Goal: Transaction & Acquisition: Purchase product/service

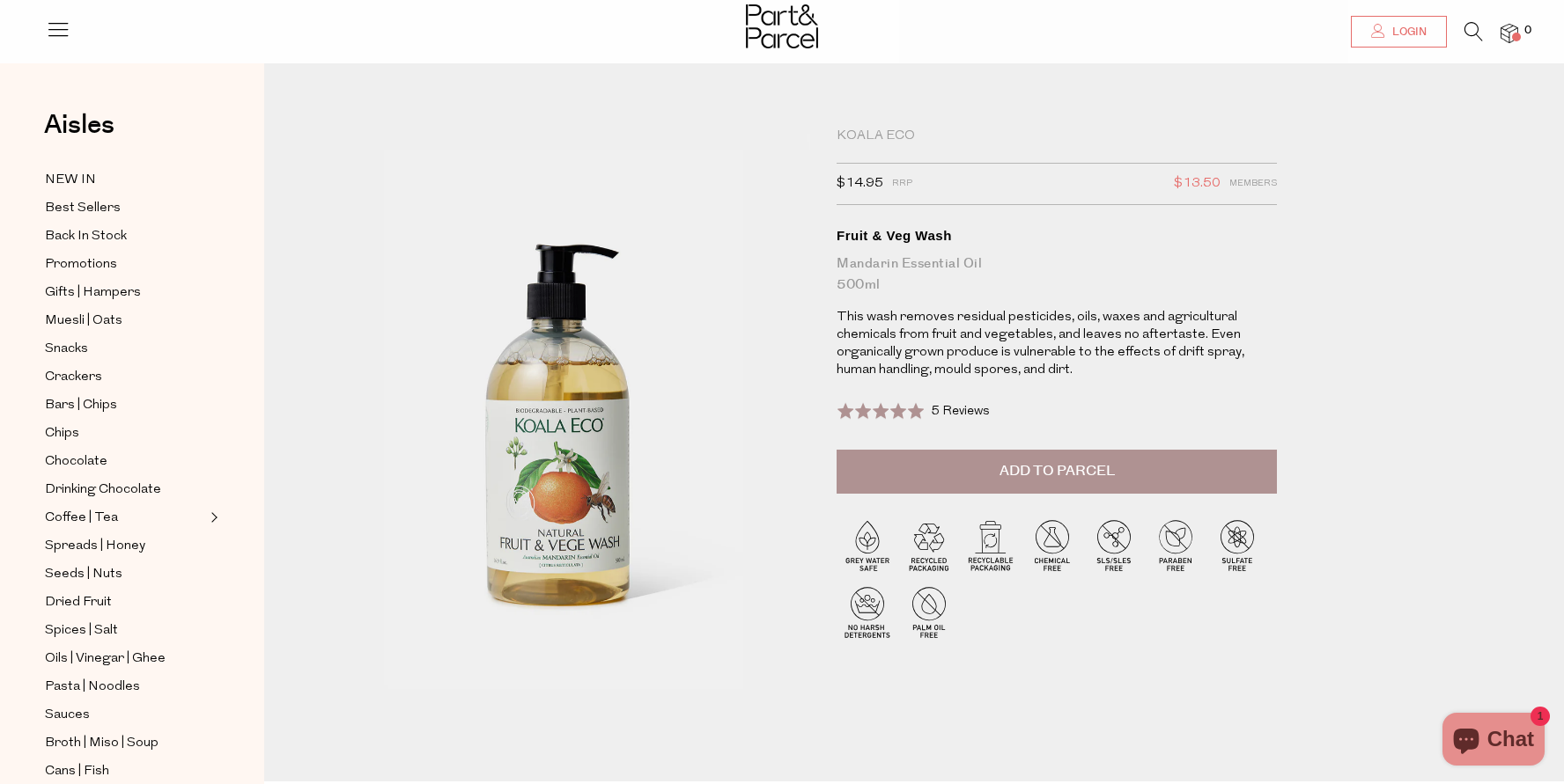
click at [1419, 33] on span "Login" at bounding box center [1407, 32] width 39 height 15
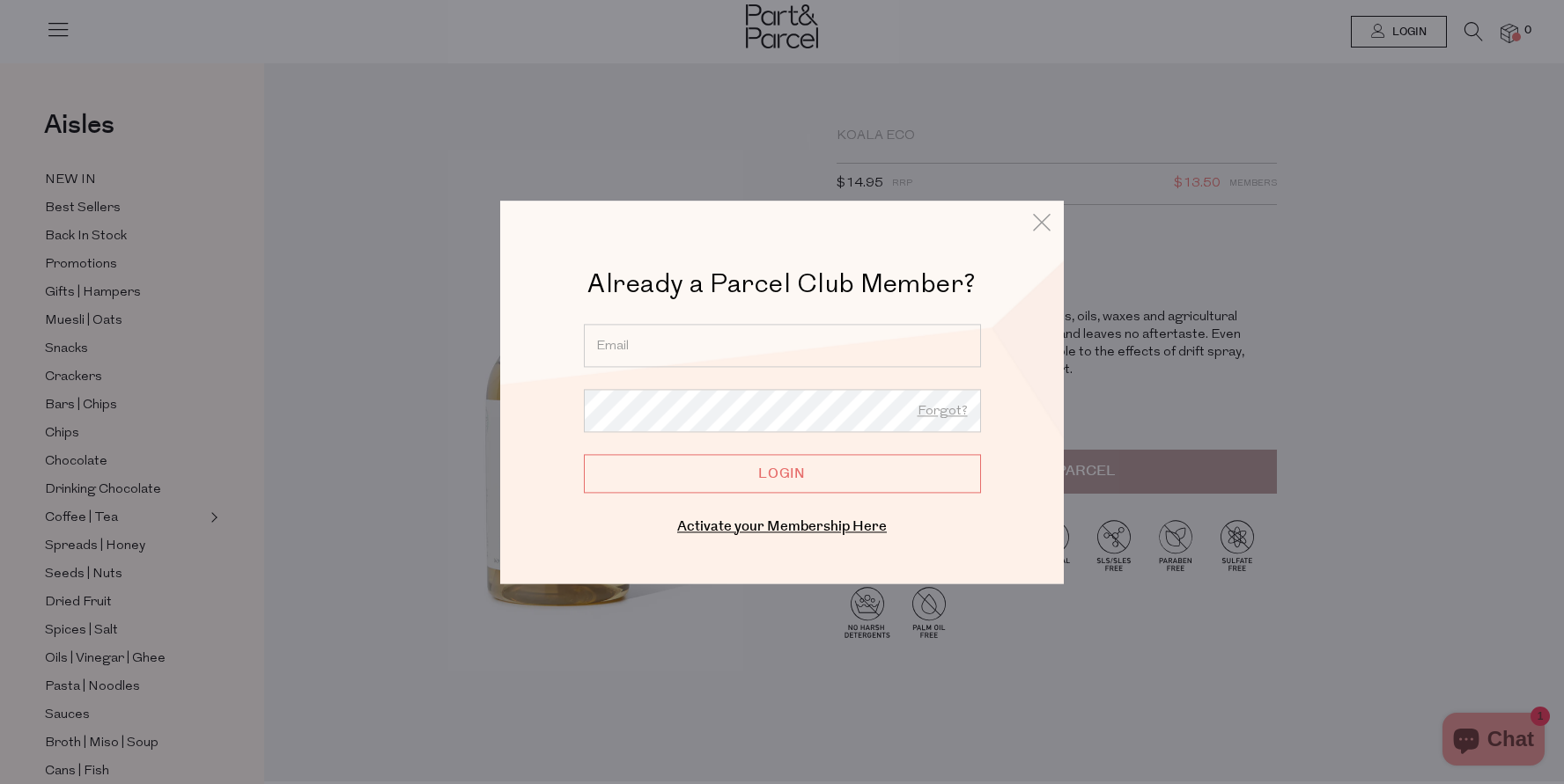
type input "sarahcnguyen@gmail.com"
click at [720, 468] on input "Login" at bounding box center [782, 473] width 397 height 39
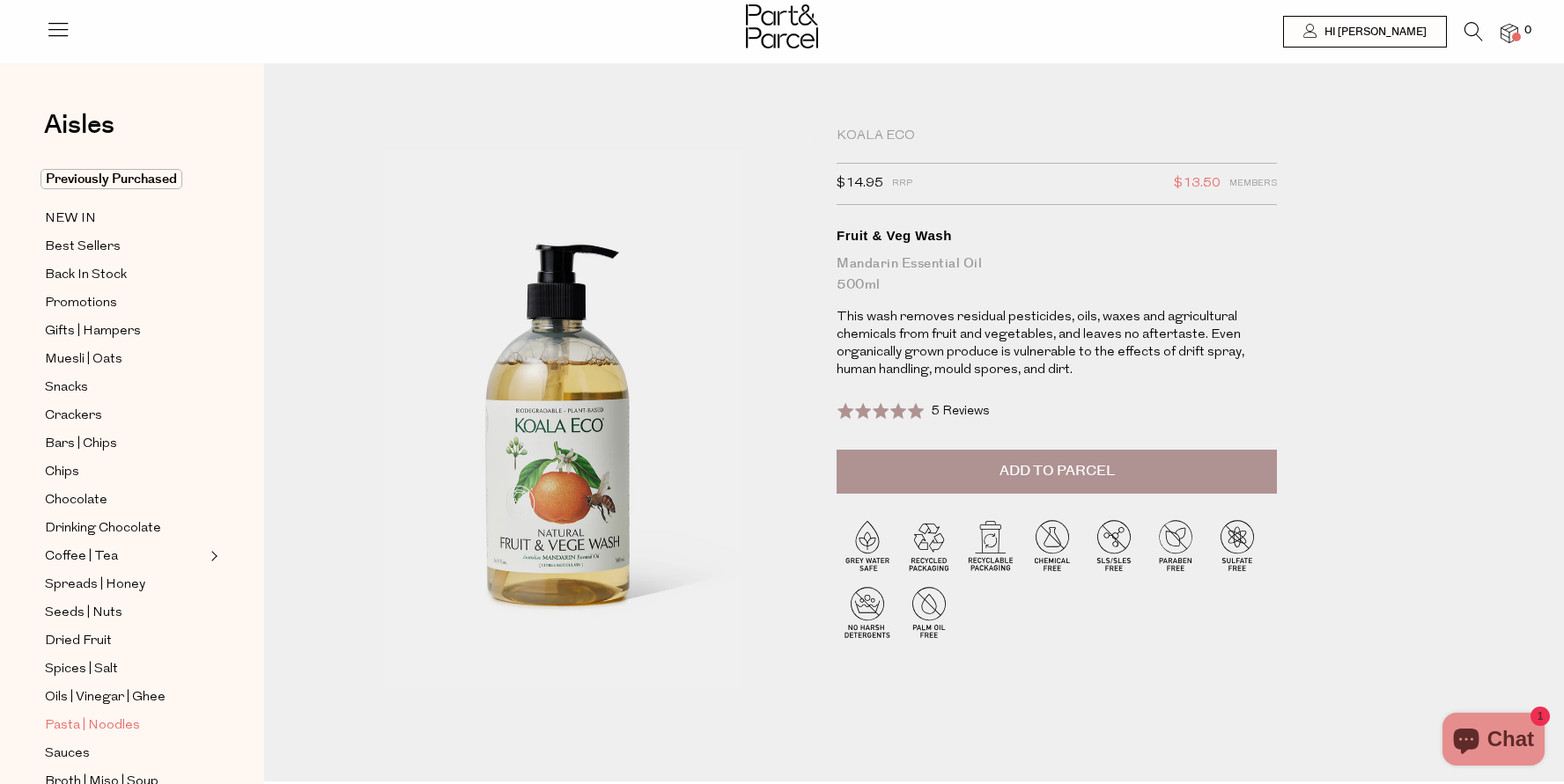
click at [77, 720] on span "Pasta | Noodles" at bounding box center [92, 726] width 95 height 21
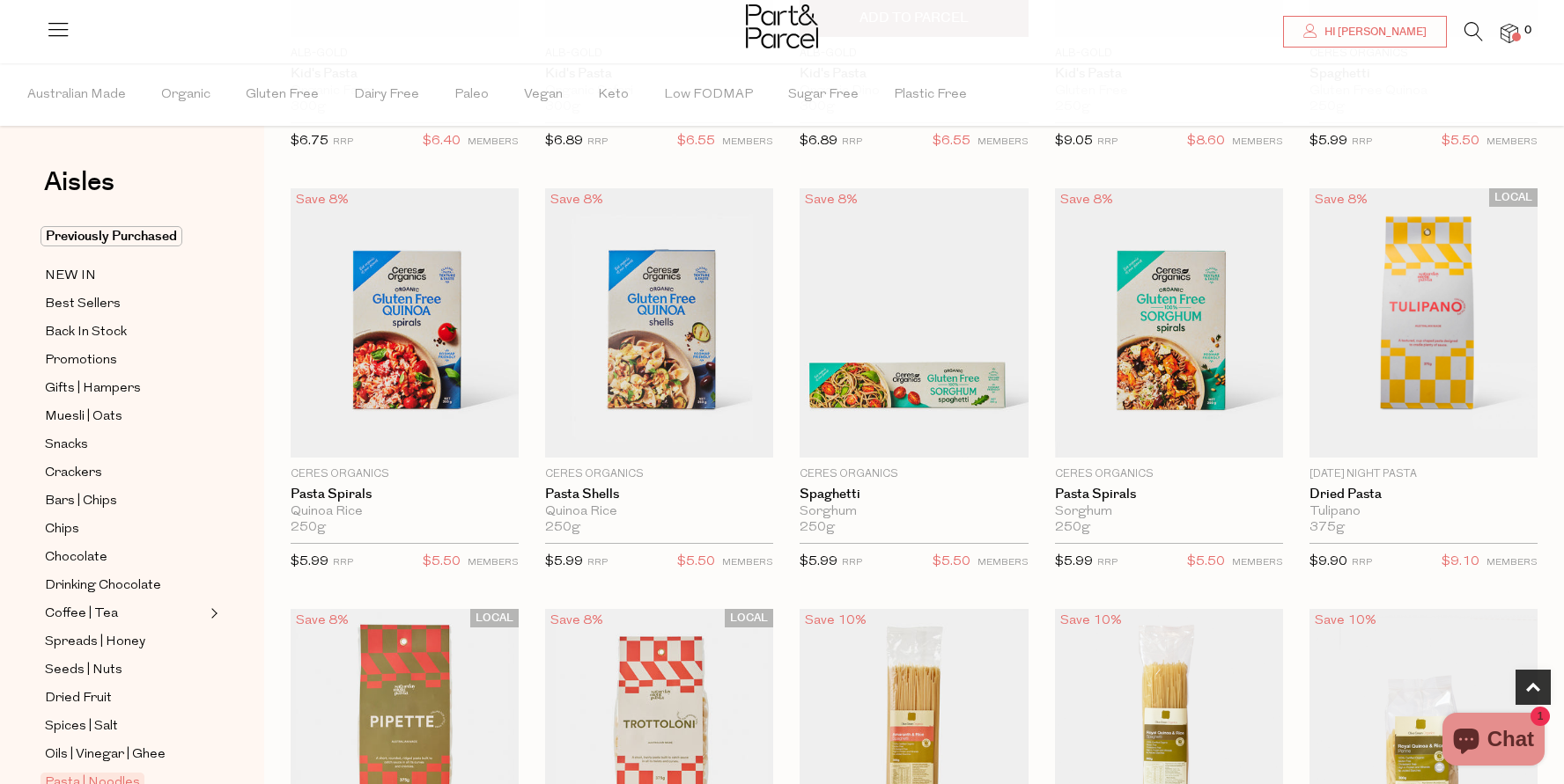
scroll to position [475, 0]
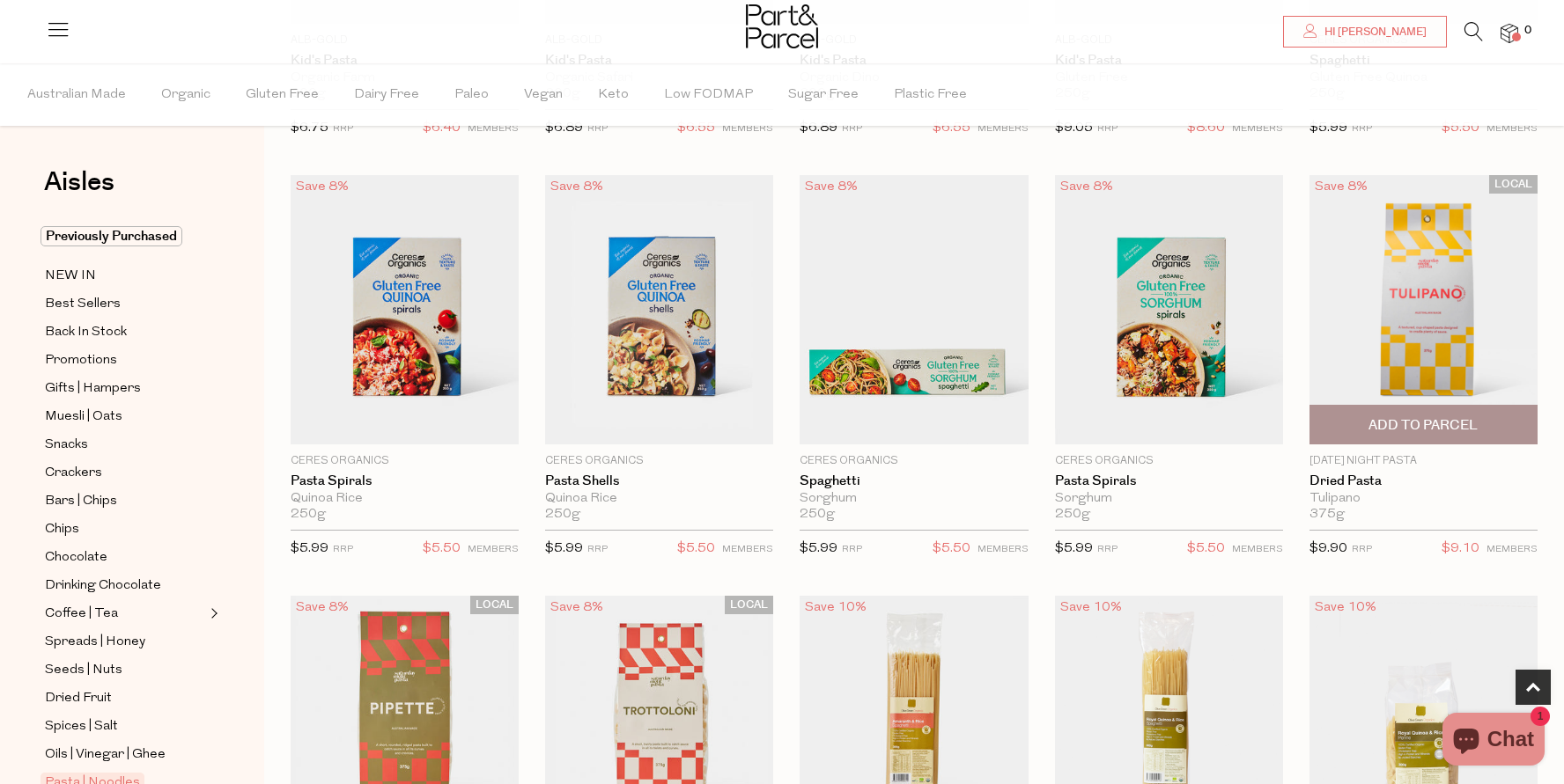
click at [1467, 422] on span "Add To Parcel" at bounding box center [1423, 425] width 109 height 18
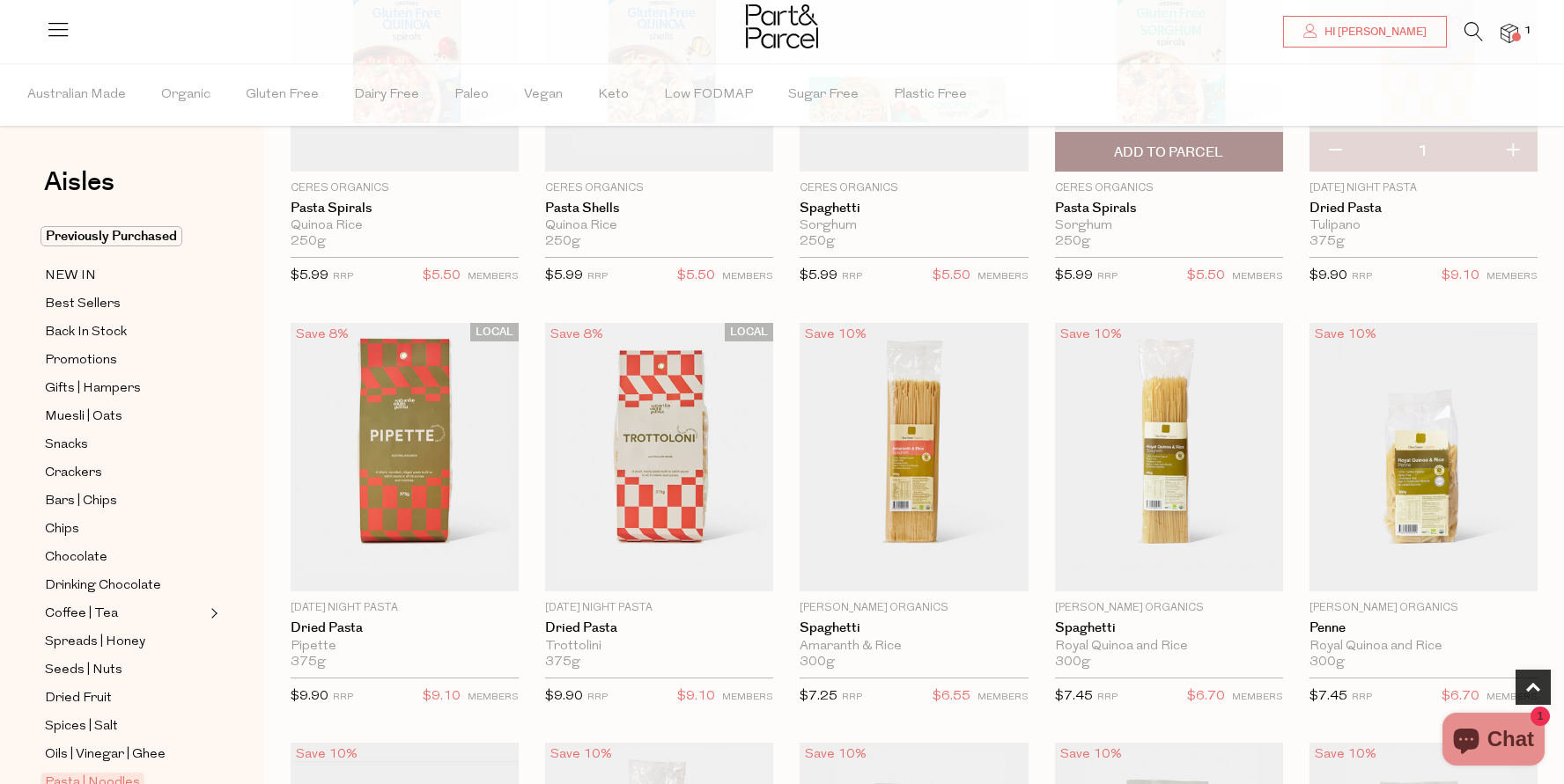
scroll to position [750, 0]
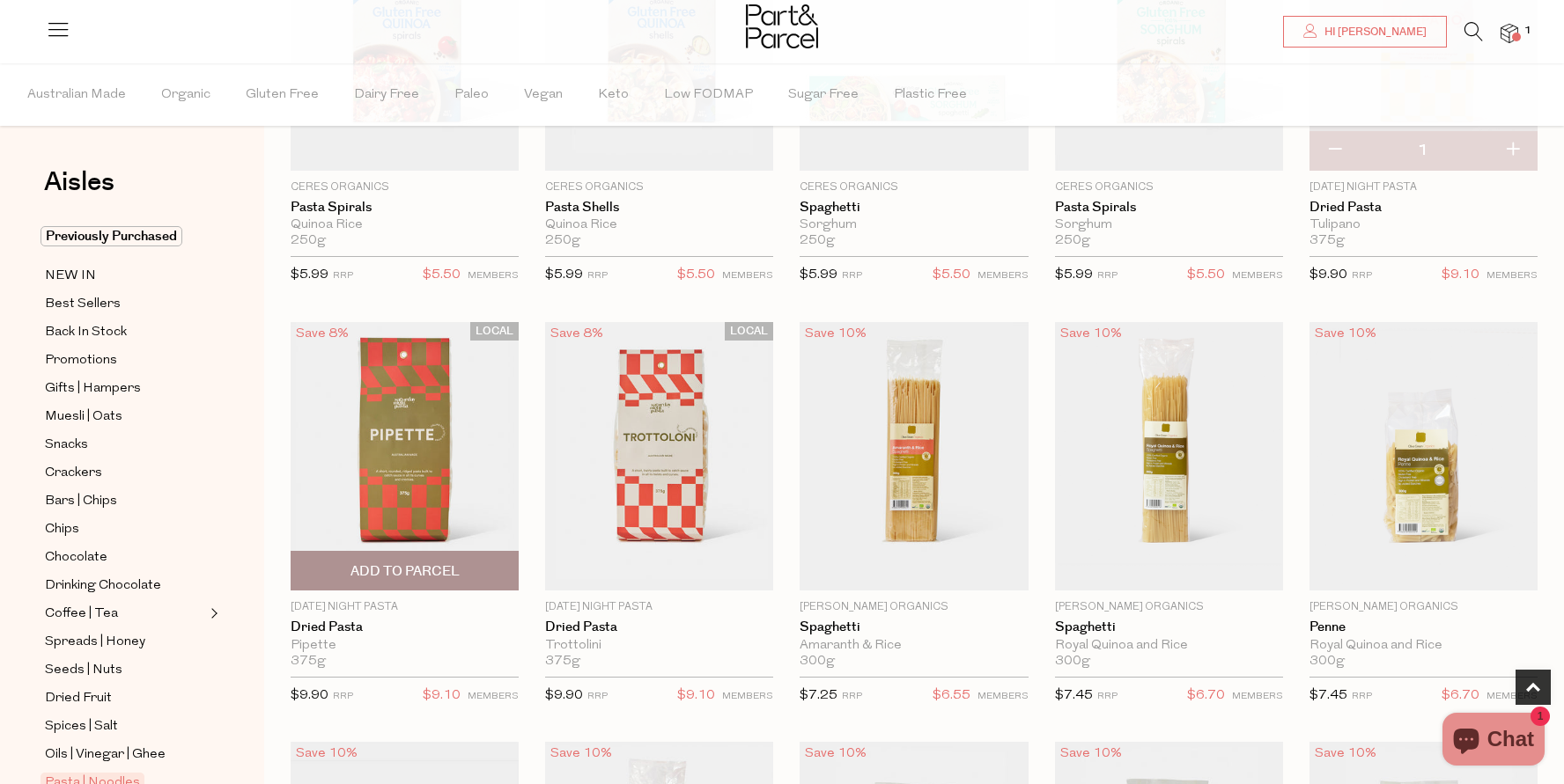
click at [394, 567] on span "Add To Parcel" at bounding box center [405, 572] width 109 height 18
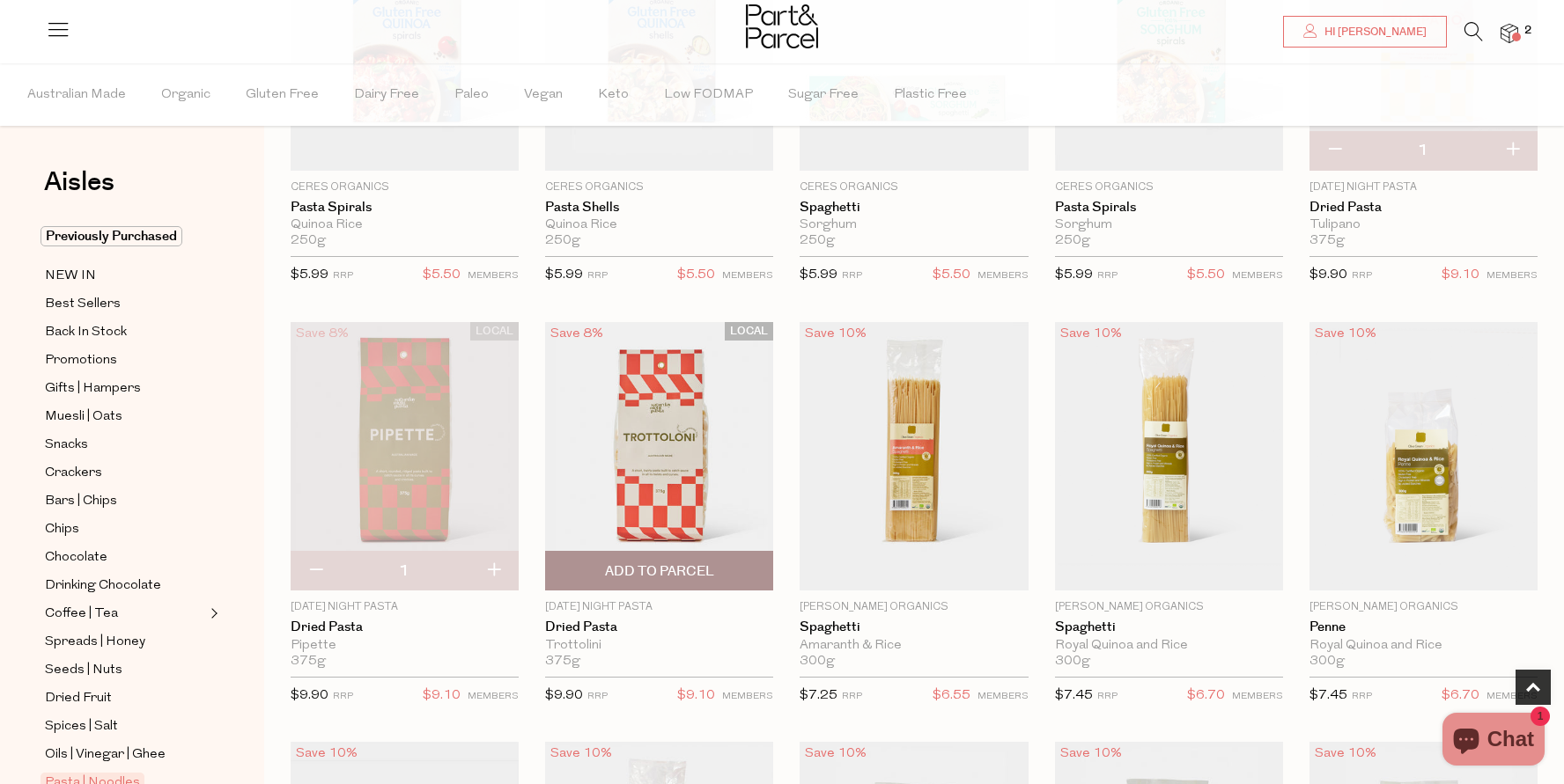
click at [708, 572] on span "Add To Parcel" at bounding box center [659, 572] width 109 height 18
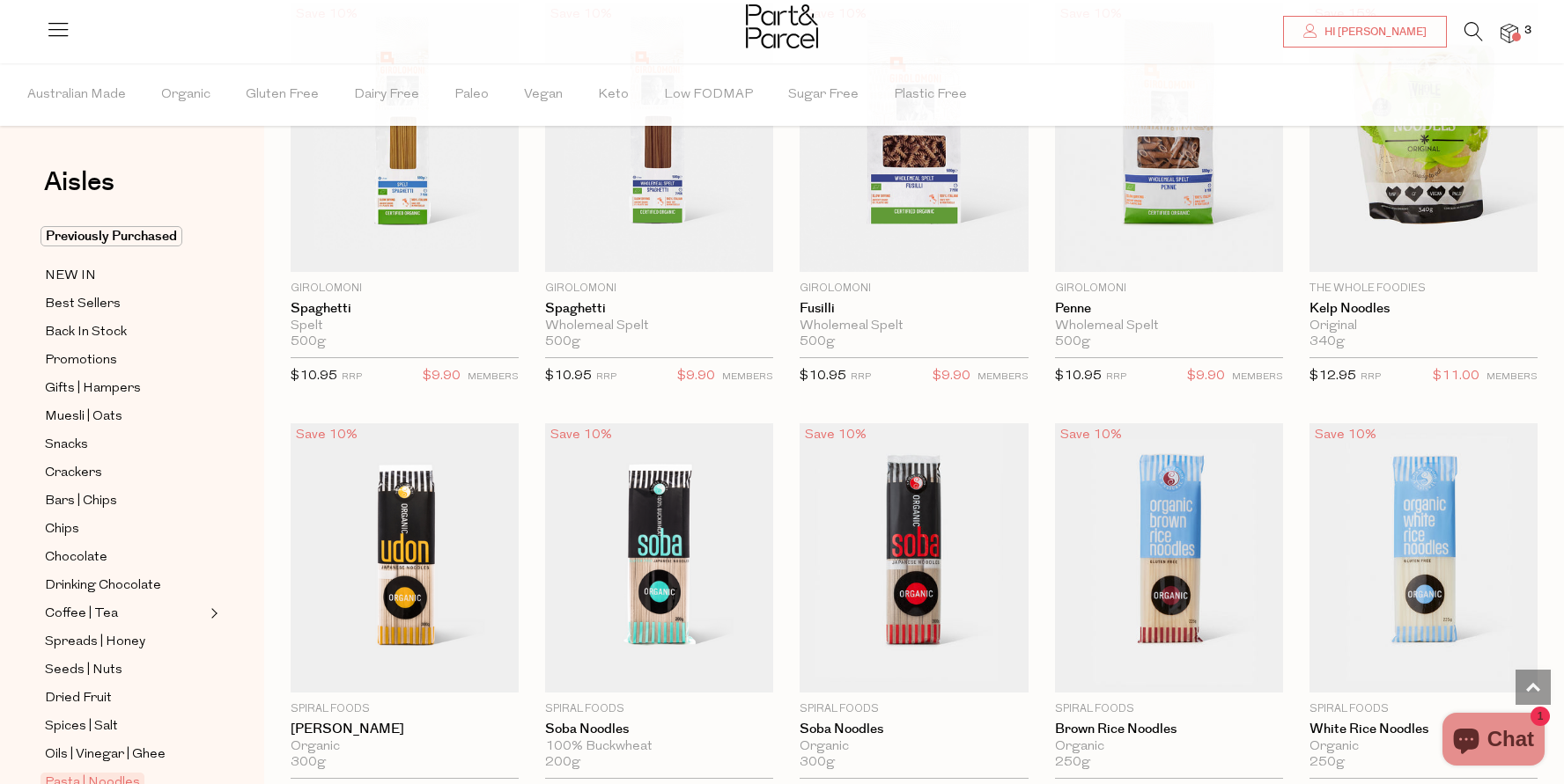
scroll to position [2771, 1]
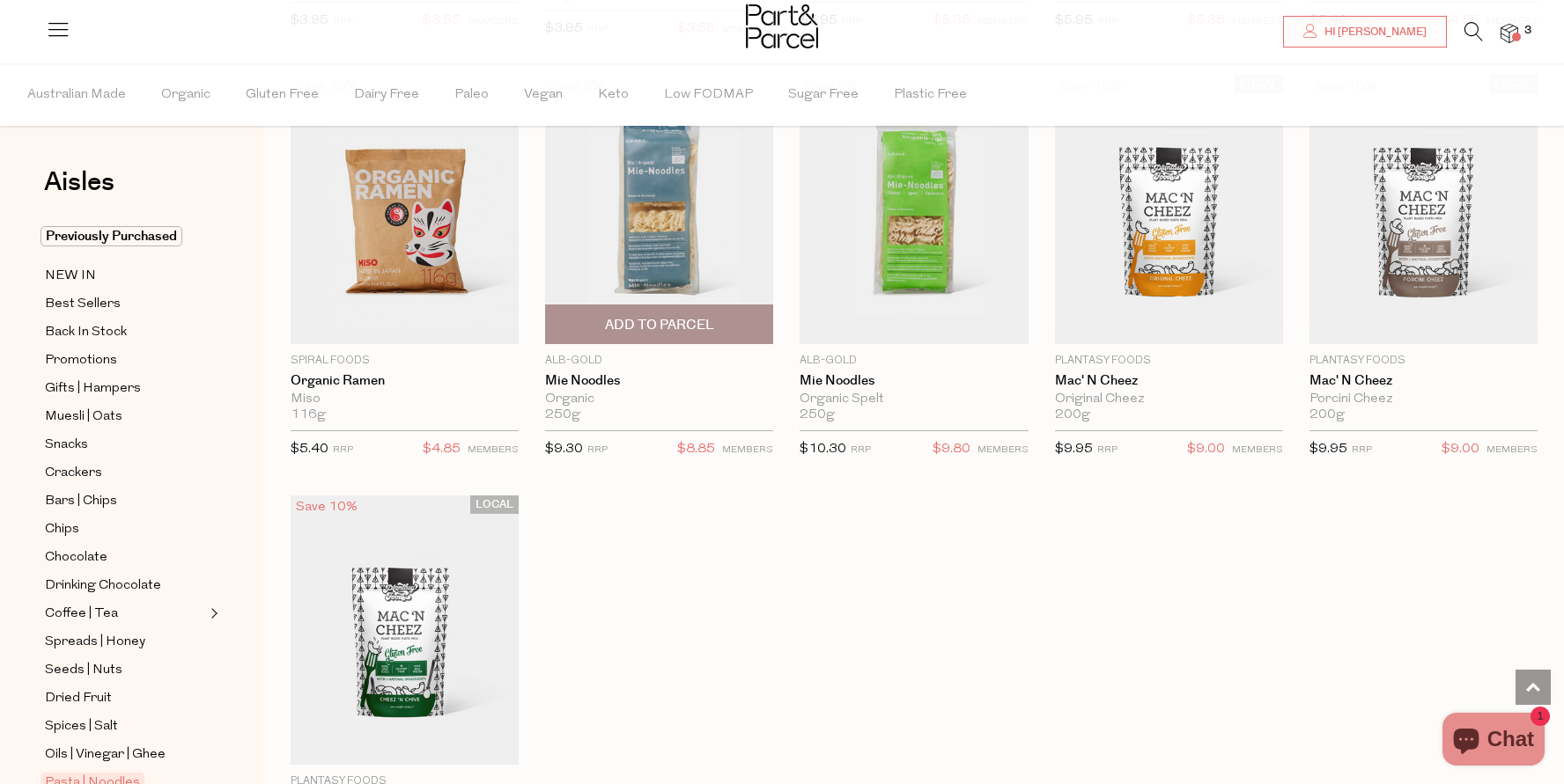
scroll to position [4350, 0]
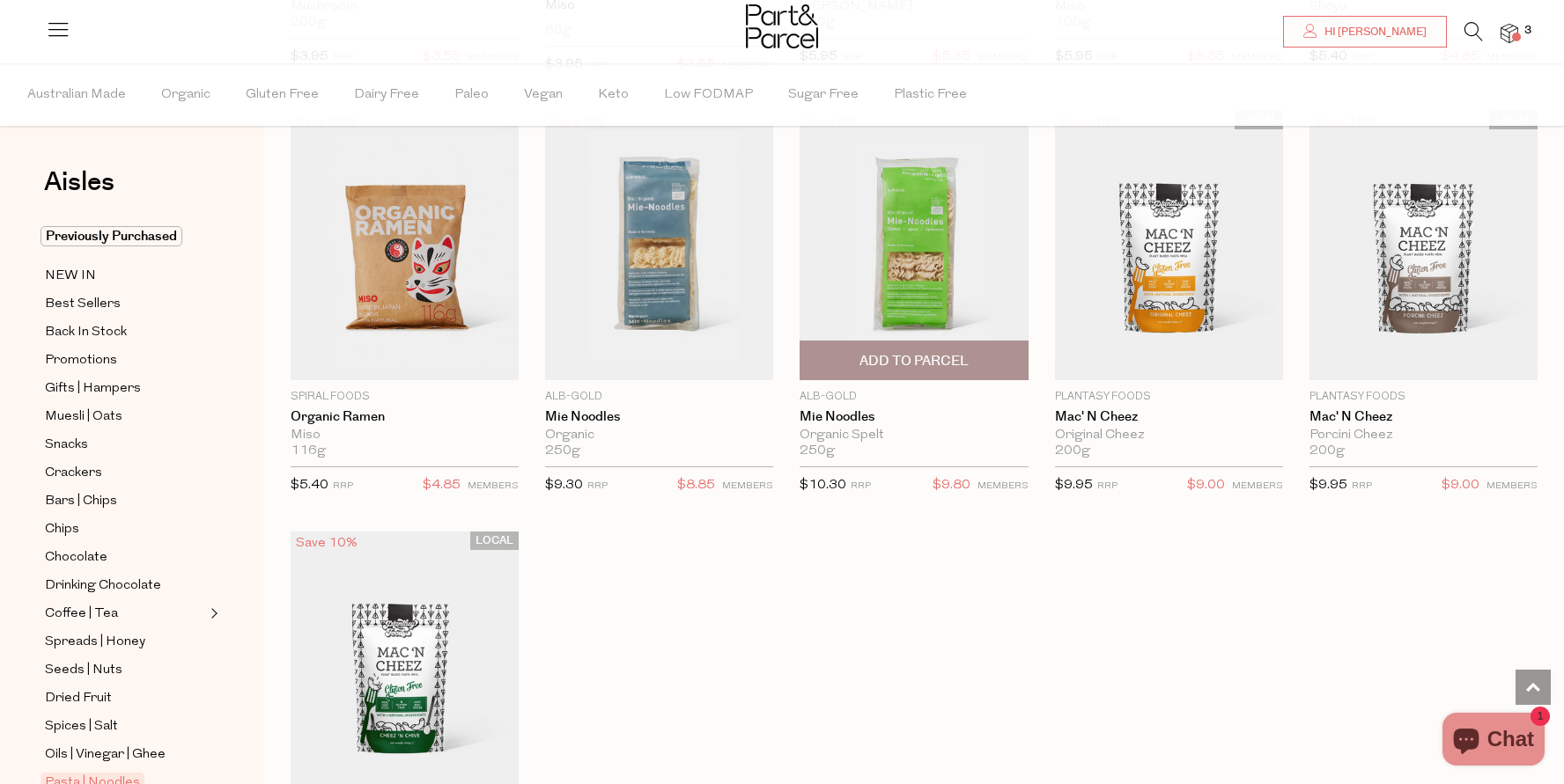
click at [879, 353] on span "Add To Parcel" at bounding box center [914, 362] width 109 height 18
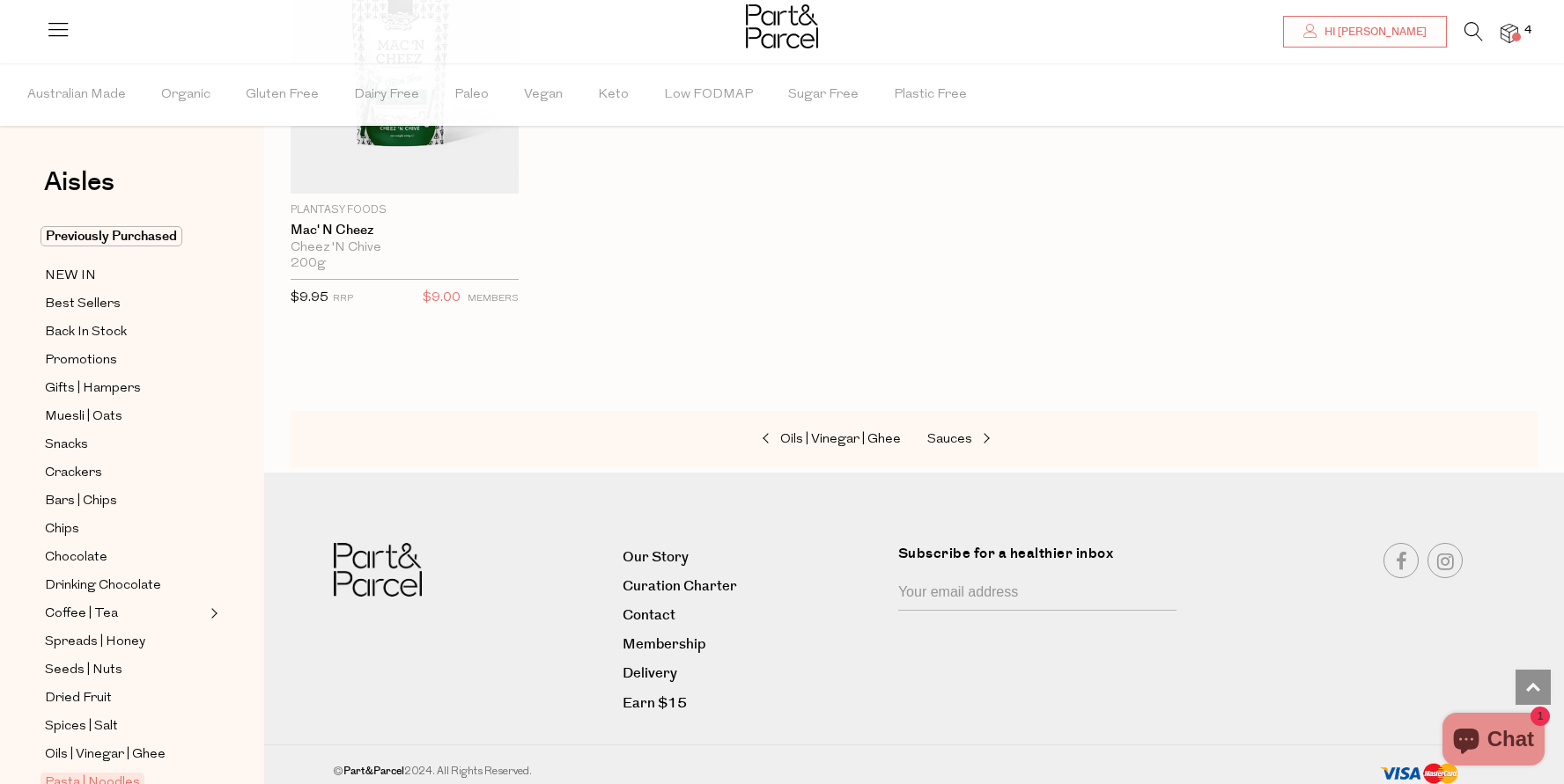
scroll to position [4955, 0]
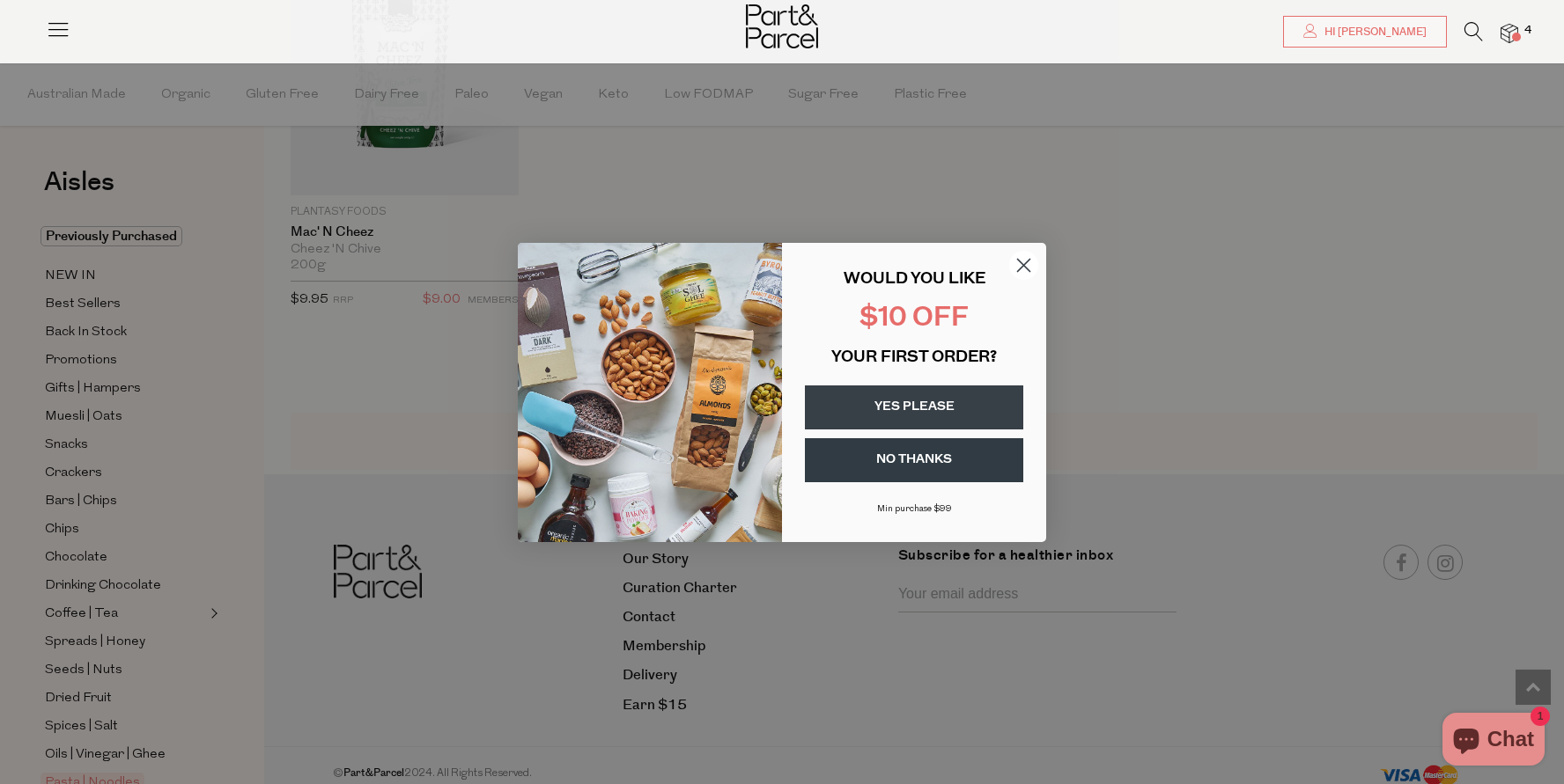
click at [1030, 268] on circle "Close dialog" at bounding box center [1024, 265] width 29 height 29
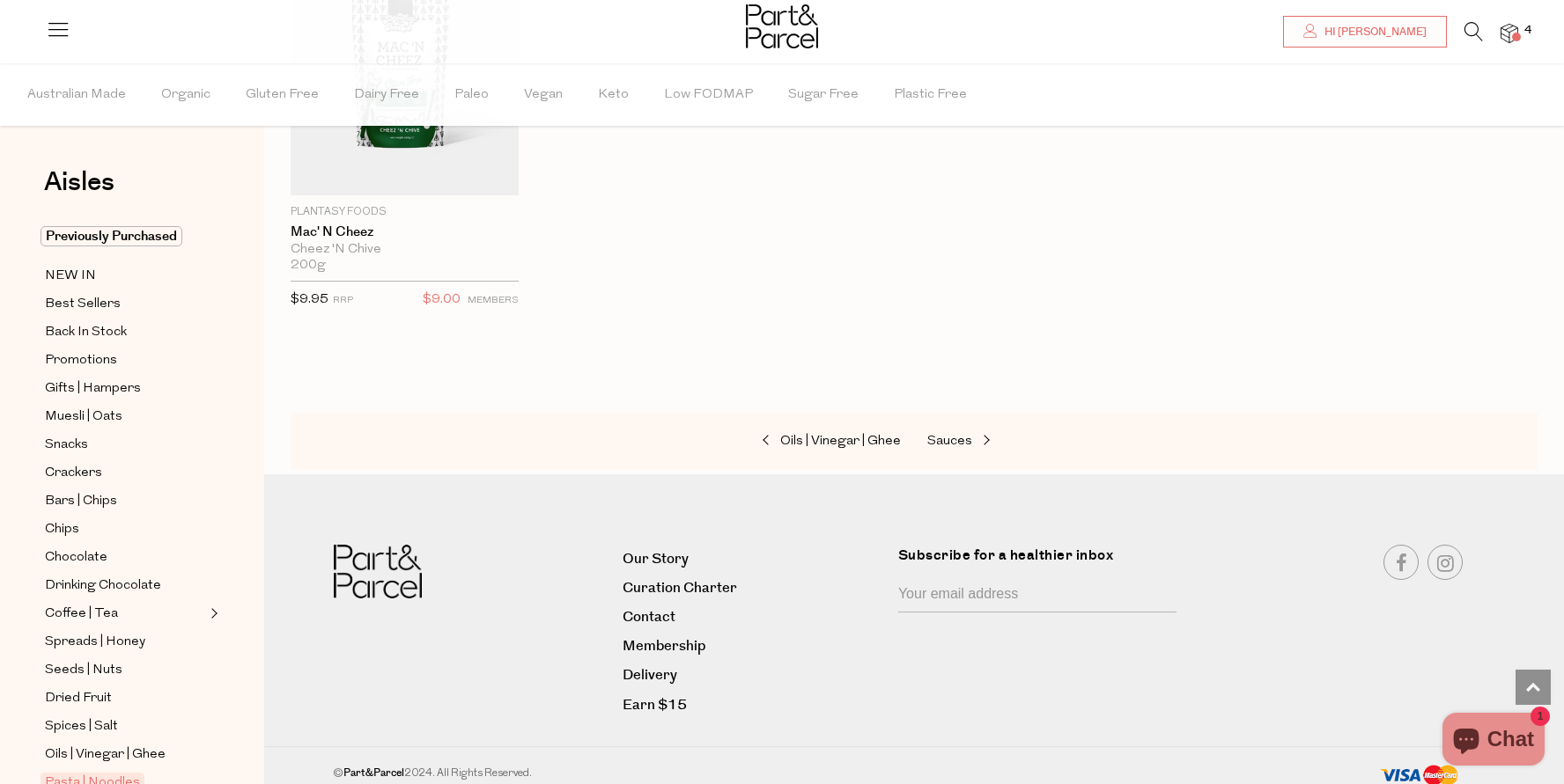
click at [1467, 29] on icon at bounding box center [1473, 31] width 18 height 19
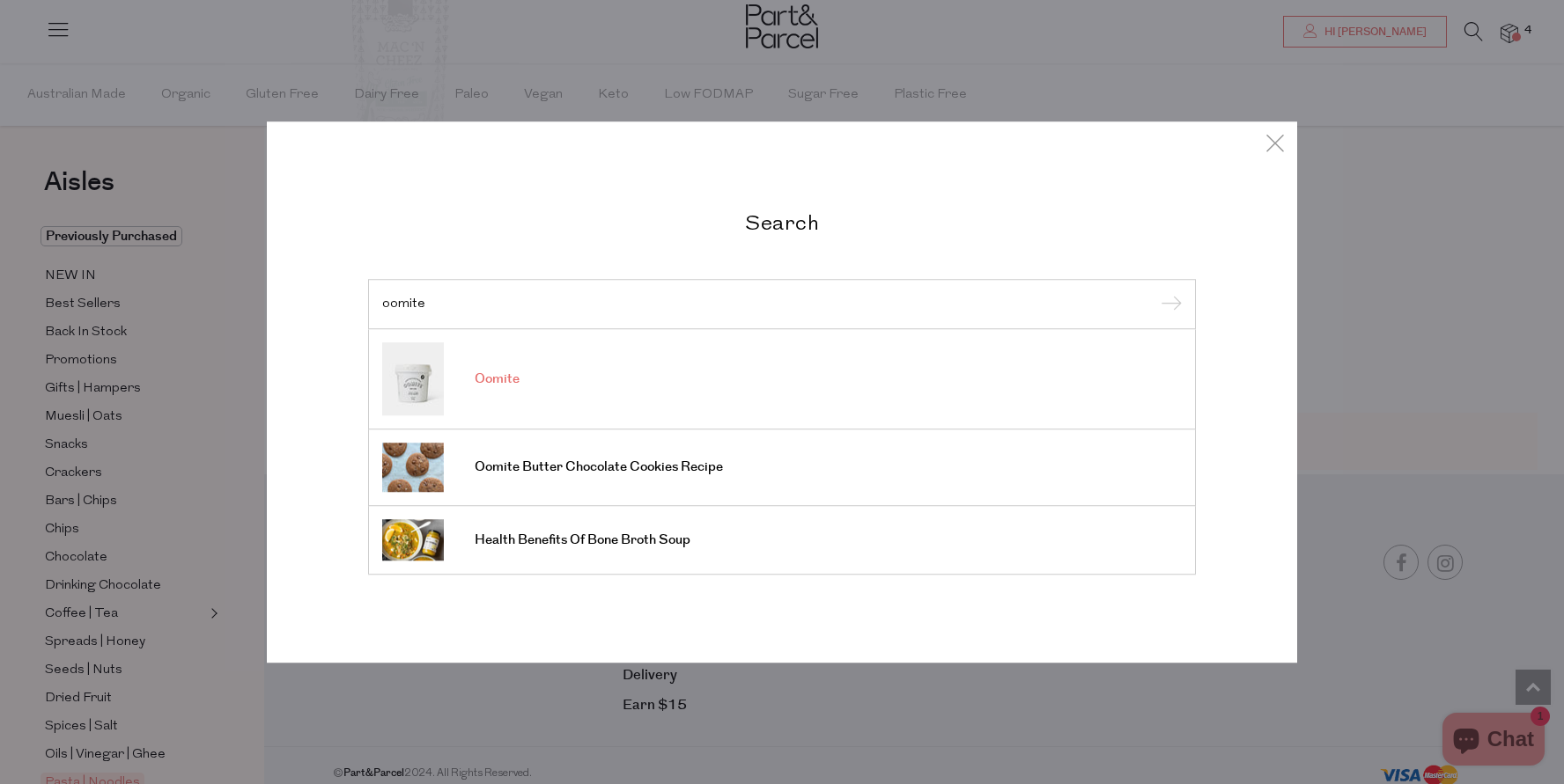
type input "oomite"
click at [485, 382] on span "Oomite" at bounding box center [498, 379] width 45 height 17
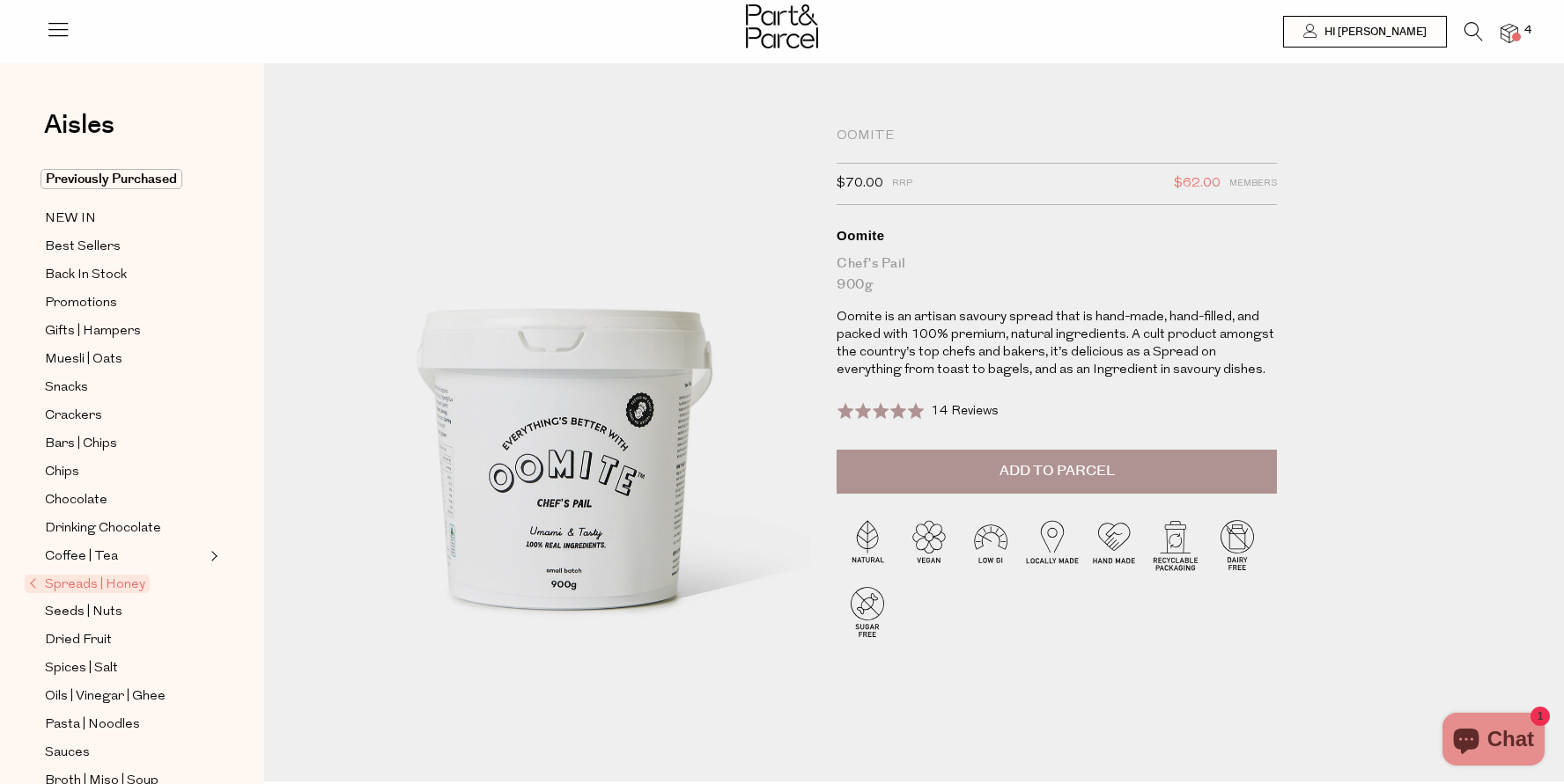
click at [997, 478] on button "Add to Parcel" at bounding box center [1057, 471] width 441 height 44
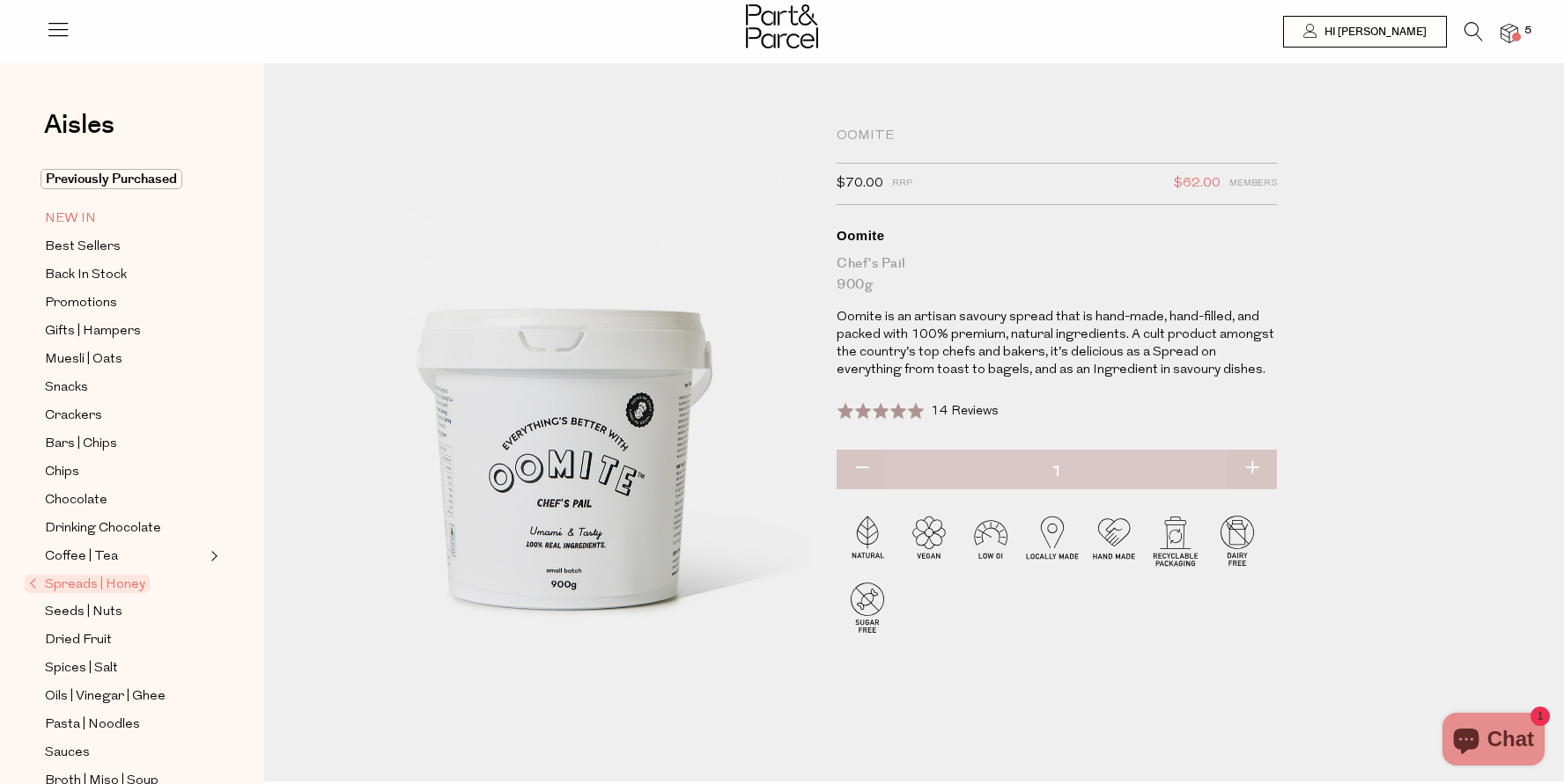
click at [83, 216] on span "NEW IN" at bounding box center [71, 218] width 51 height 21
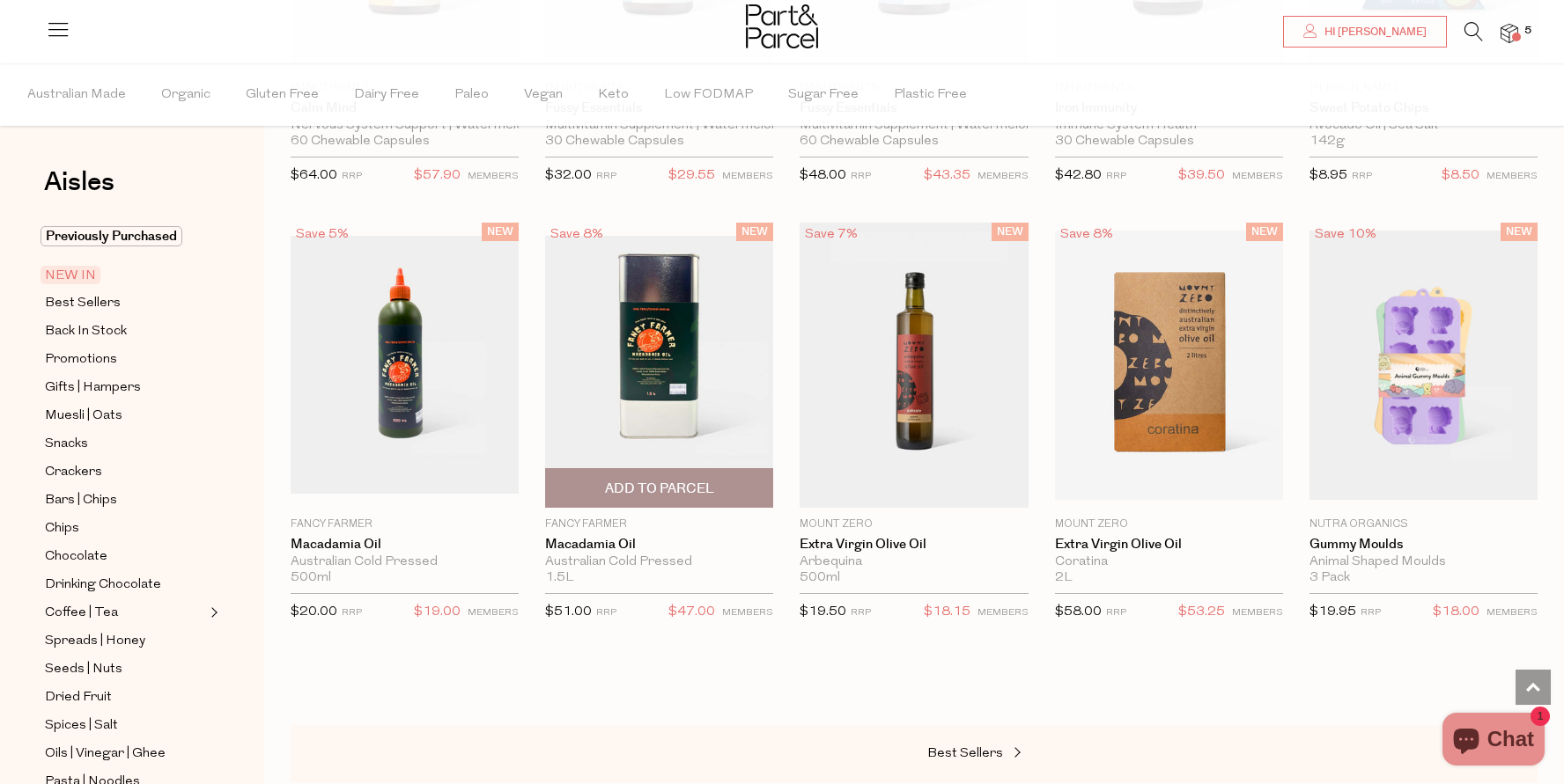
scroll to position [1284, 0]
click at [1462, 33] on li at bounding box center [1465, 35] width 36 height 27
click at [1480, 33] on icon at bounding box center [1473, 31] width 18 height 19
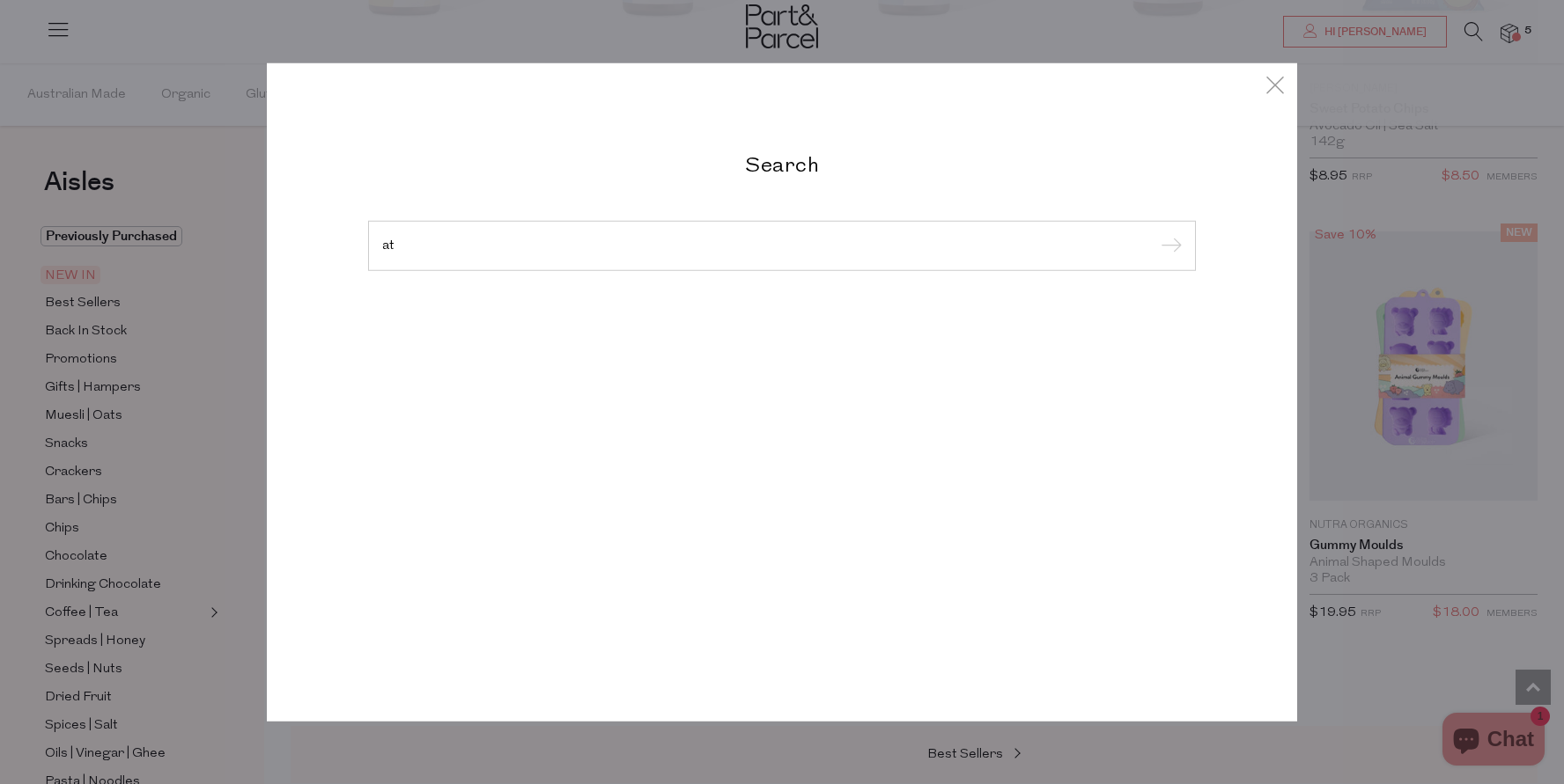
type input "a"
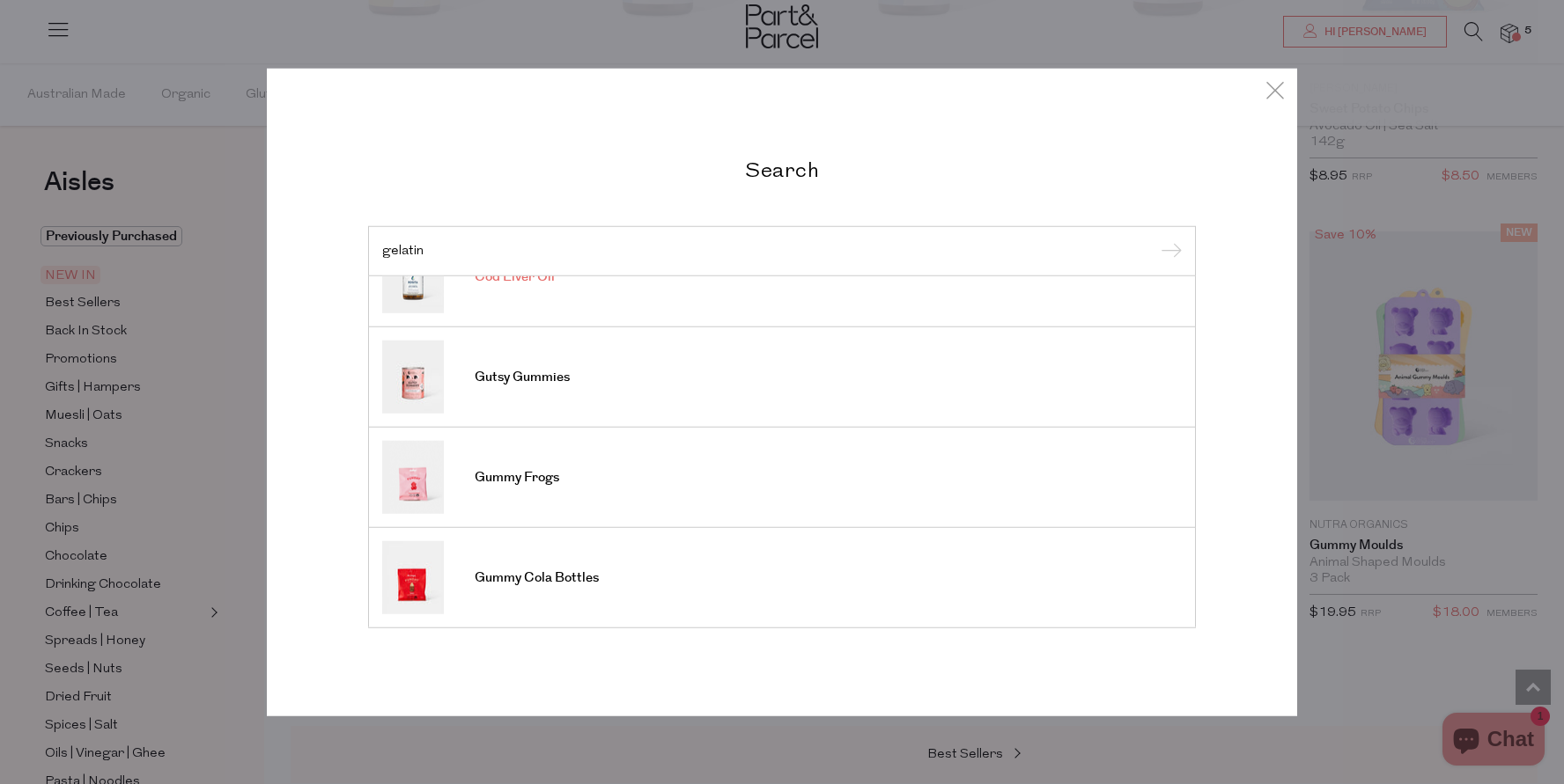
scroll to position [652, 0]
type input "gelatin"
click at [1224, 21] on div "Search gelatin Australian Gelatin Australian Gelatin Bone Broth Gummy Snakes Bo…" at bounding box center [782, 392] width 1030 height 784
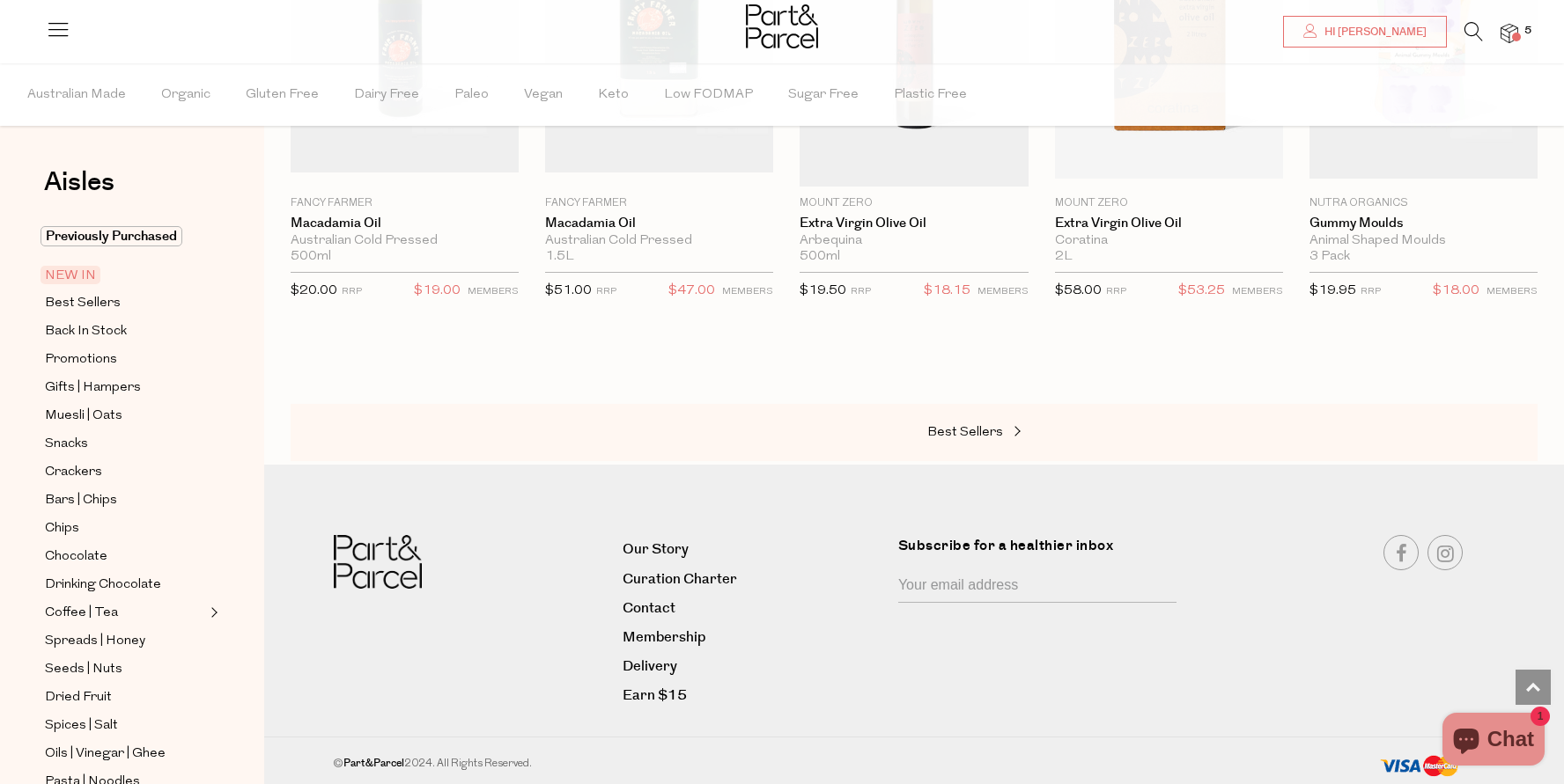
scroll to position [1605, 0]
click at [102, 308] on span "Best Sellers" at bounding box center [83, 303] width 76 height 21
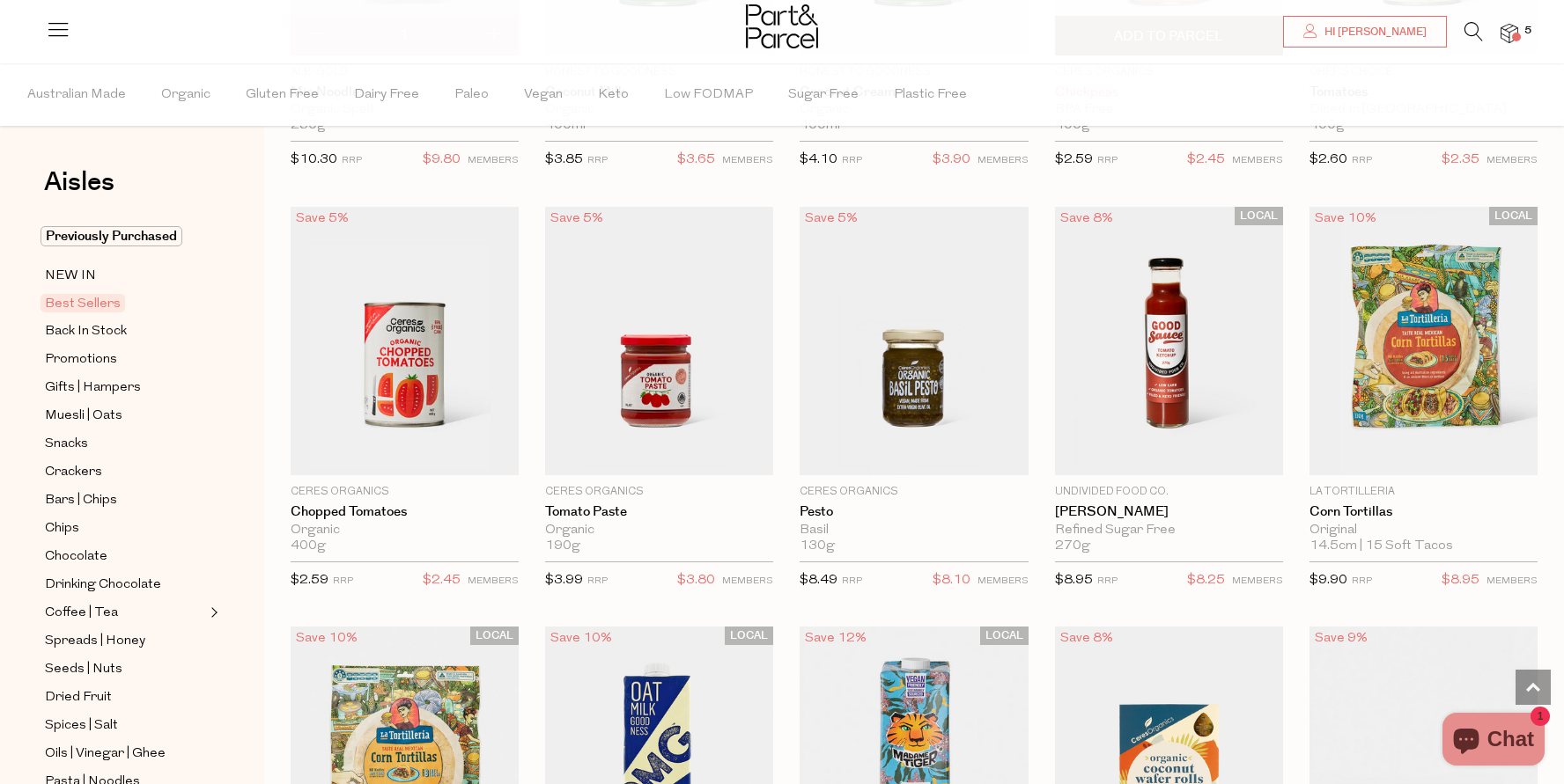
scroll to position [2178, 0]
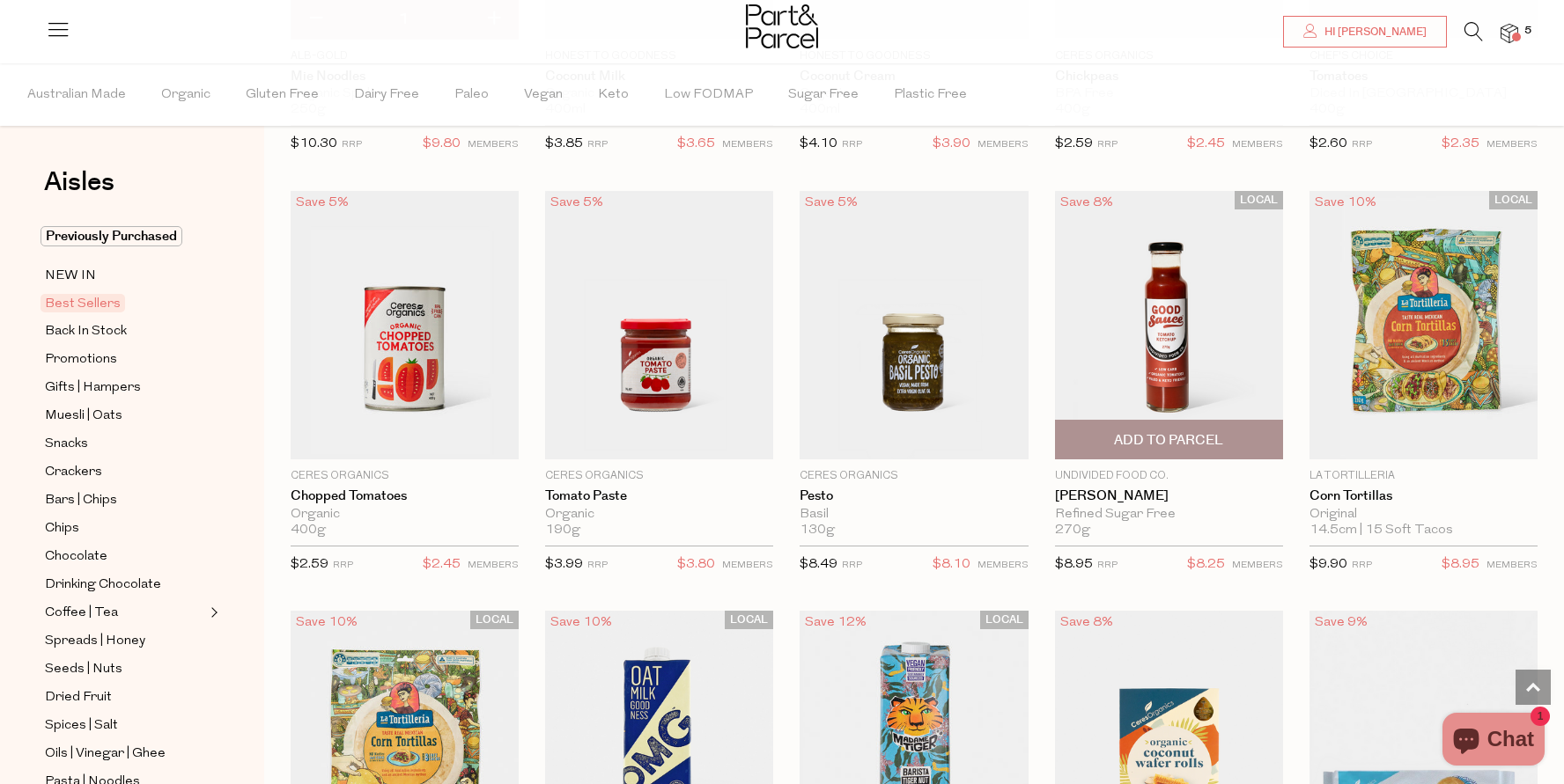
click at [1163, 436] on span "Add To Parcel" at bounding box center [1169, 440] width 109 height 18
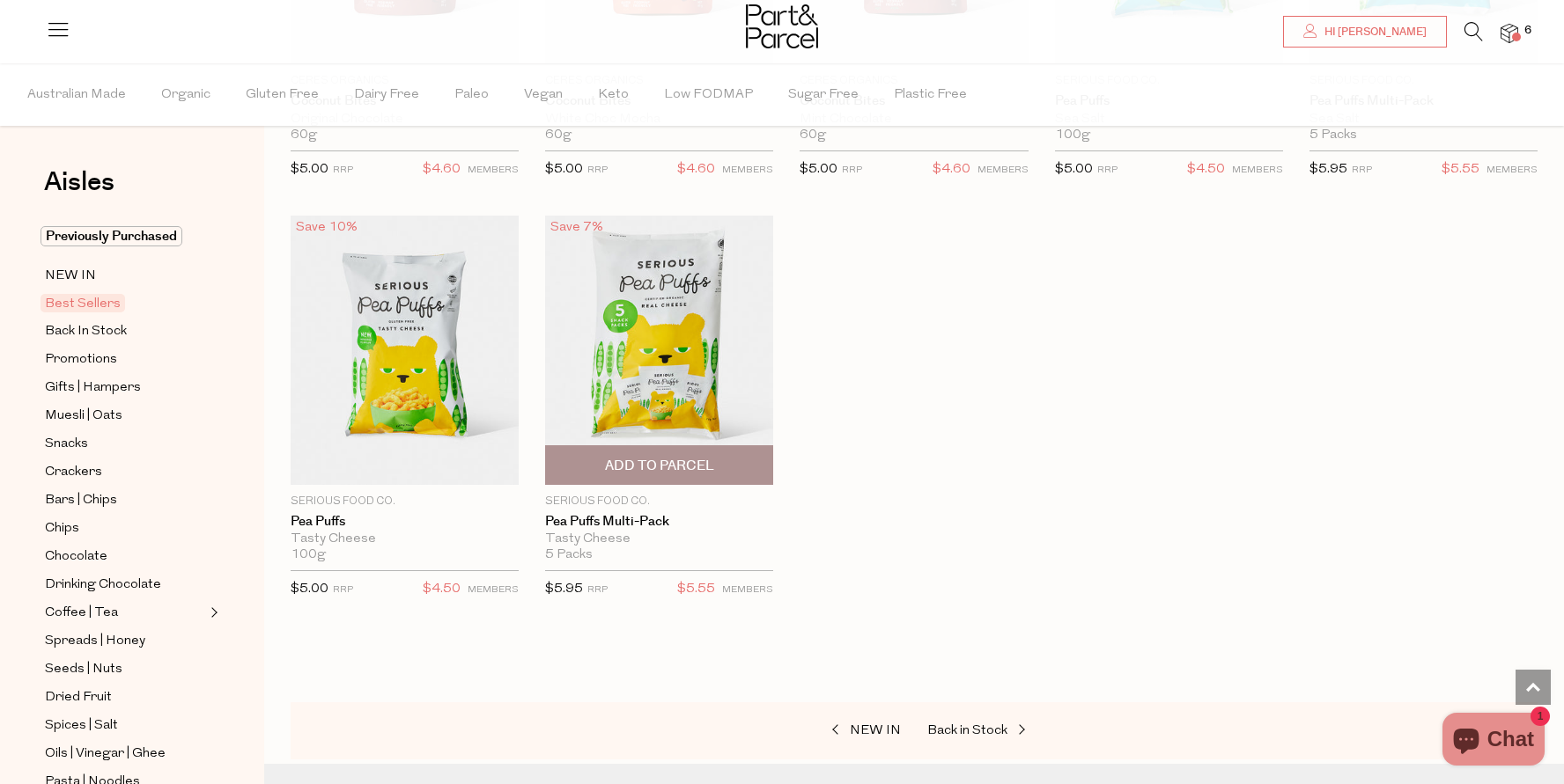
scroll to position [3426, 0]
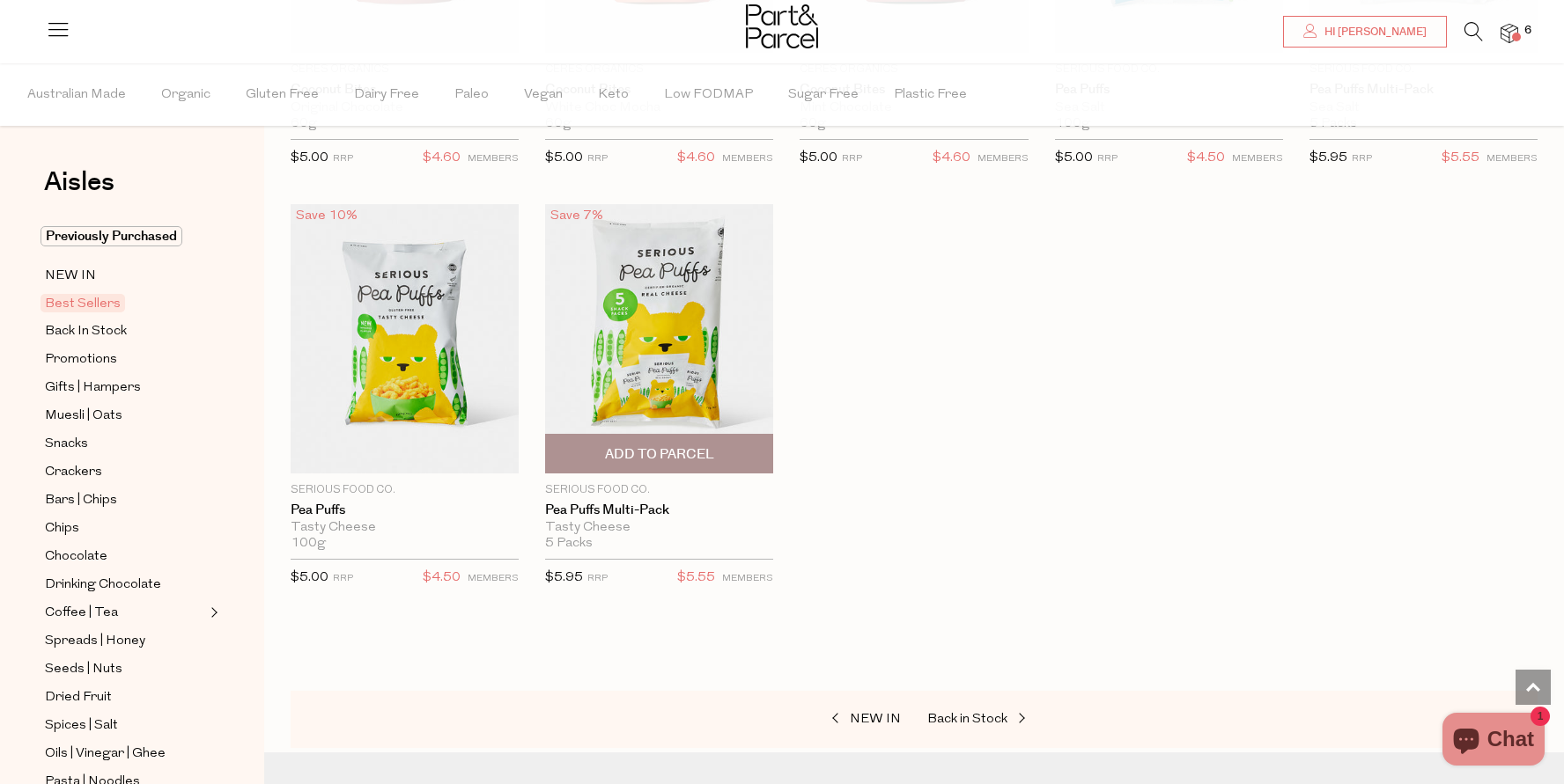
click at [652, 451] on span "Add To Parcel" at bounding box center [659, 454] width 109 height 18
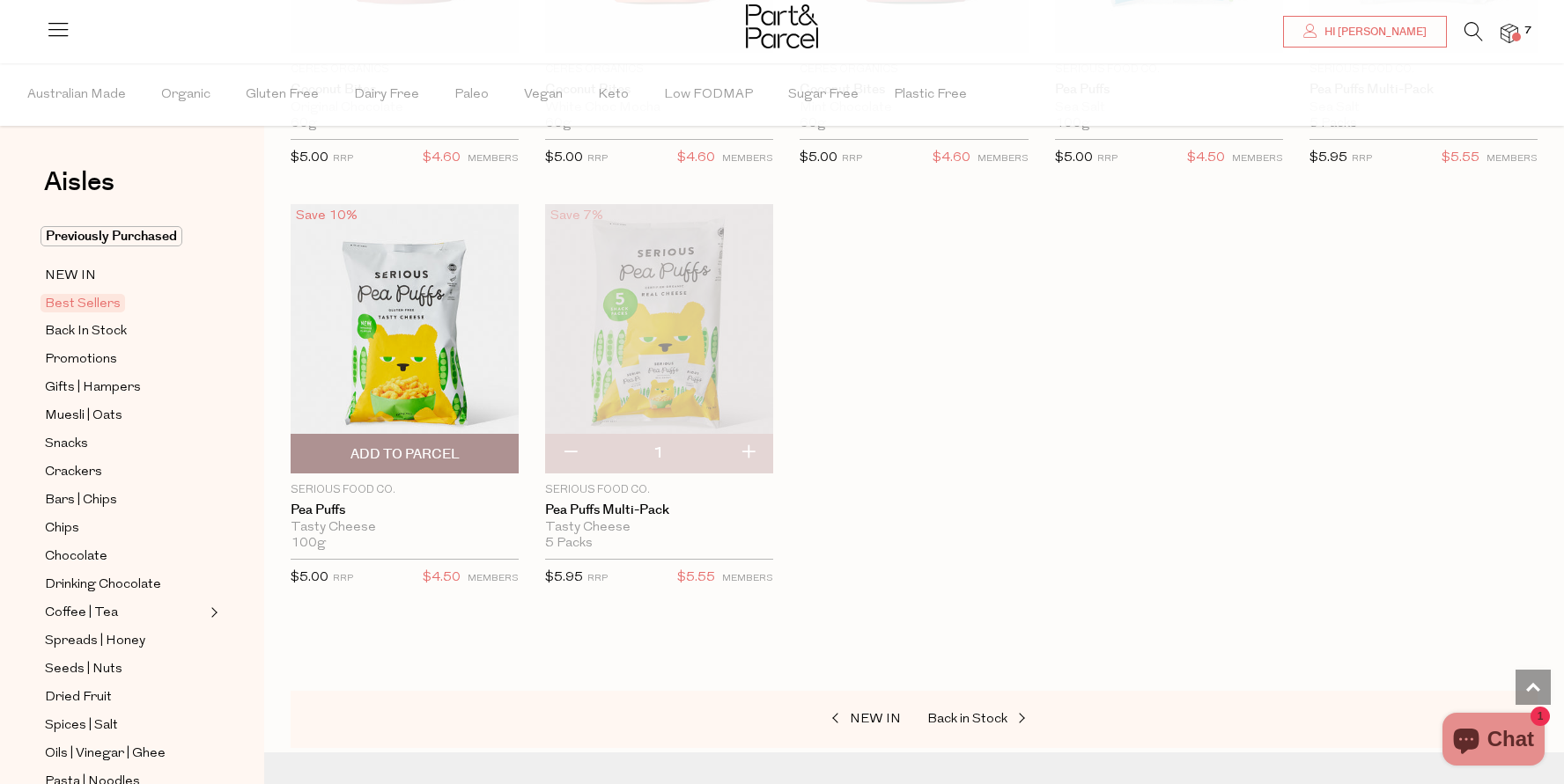
click at [395, 450] on span "Add To Parcel" at bounding box center [405, 454] width 109 height 18
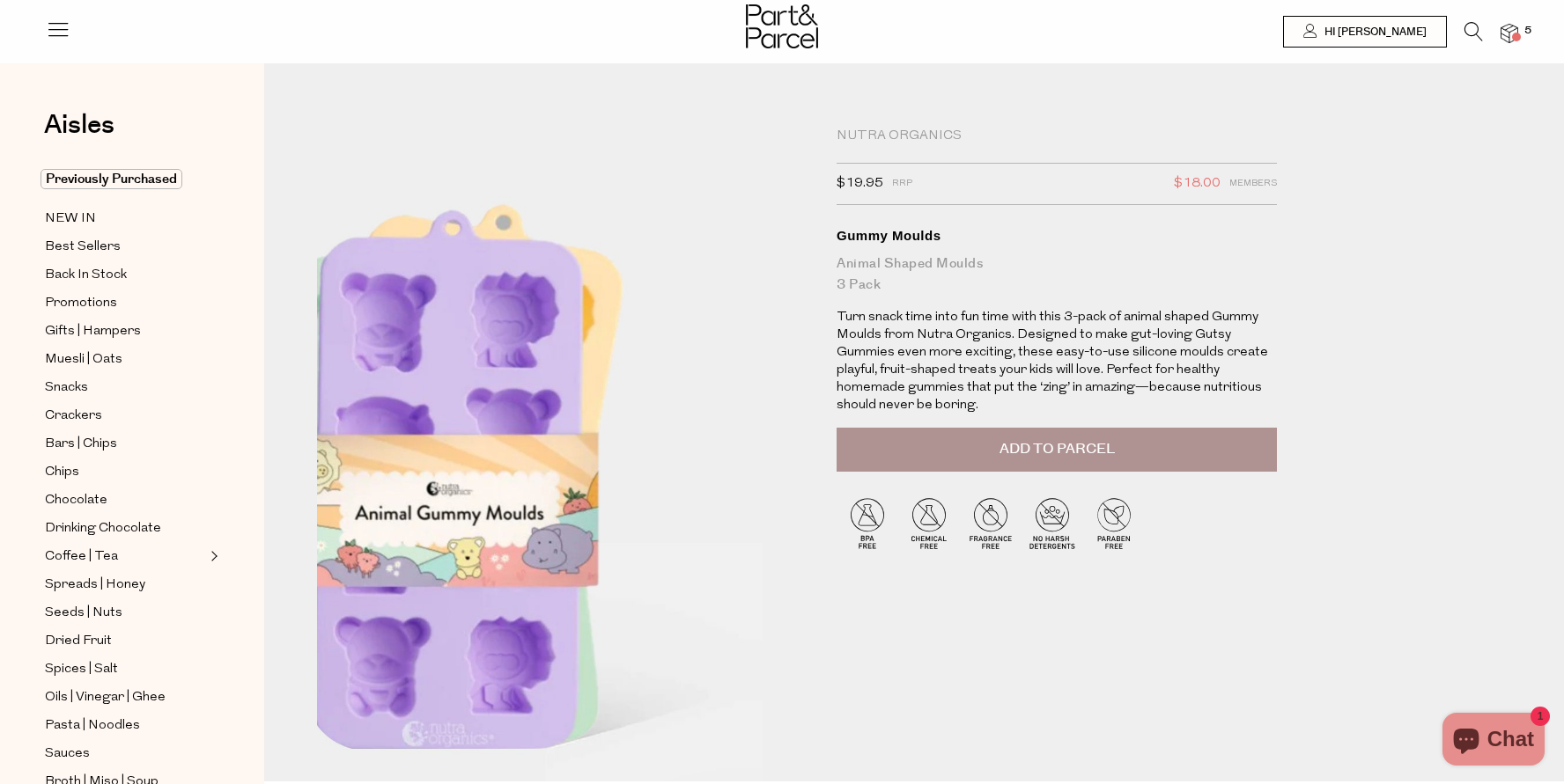
click at [745, 414] on img at bounding box center [454, 476] width 789 height 931
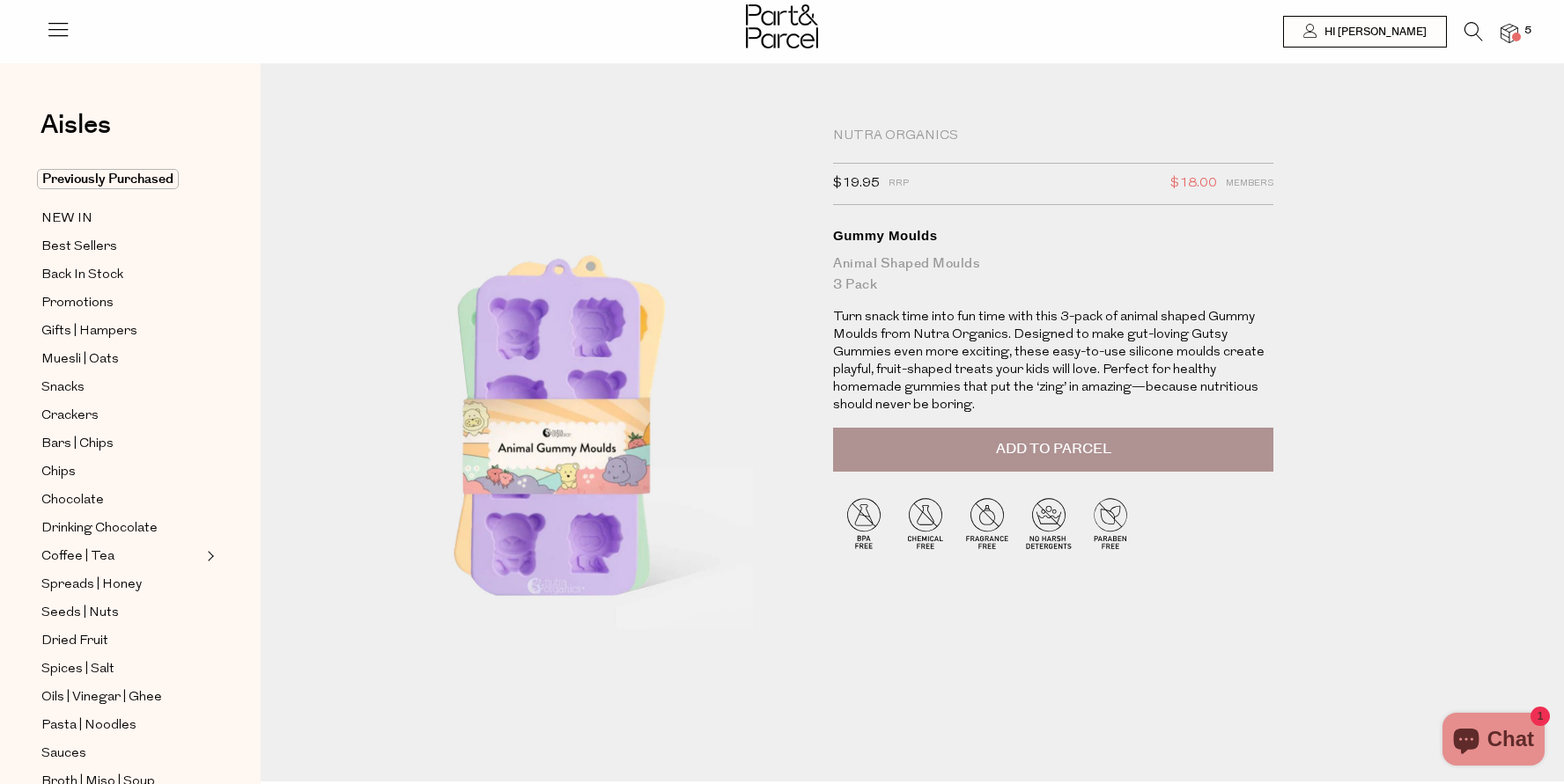
scroll to position [0, 4]
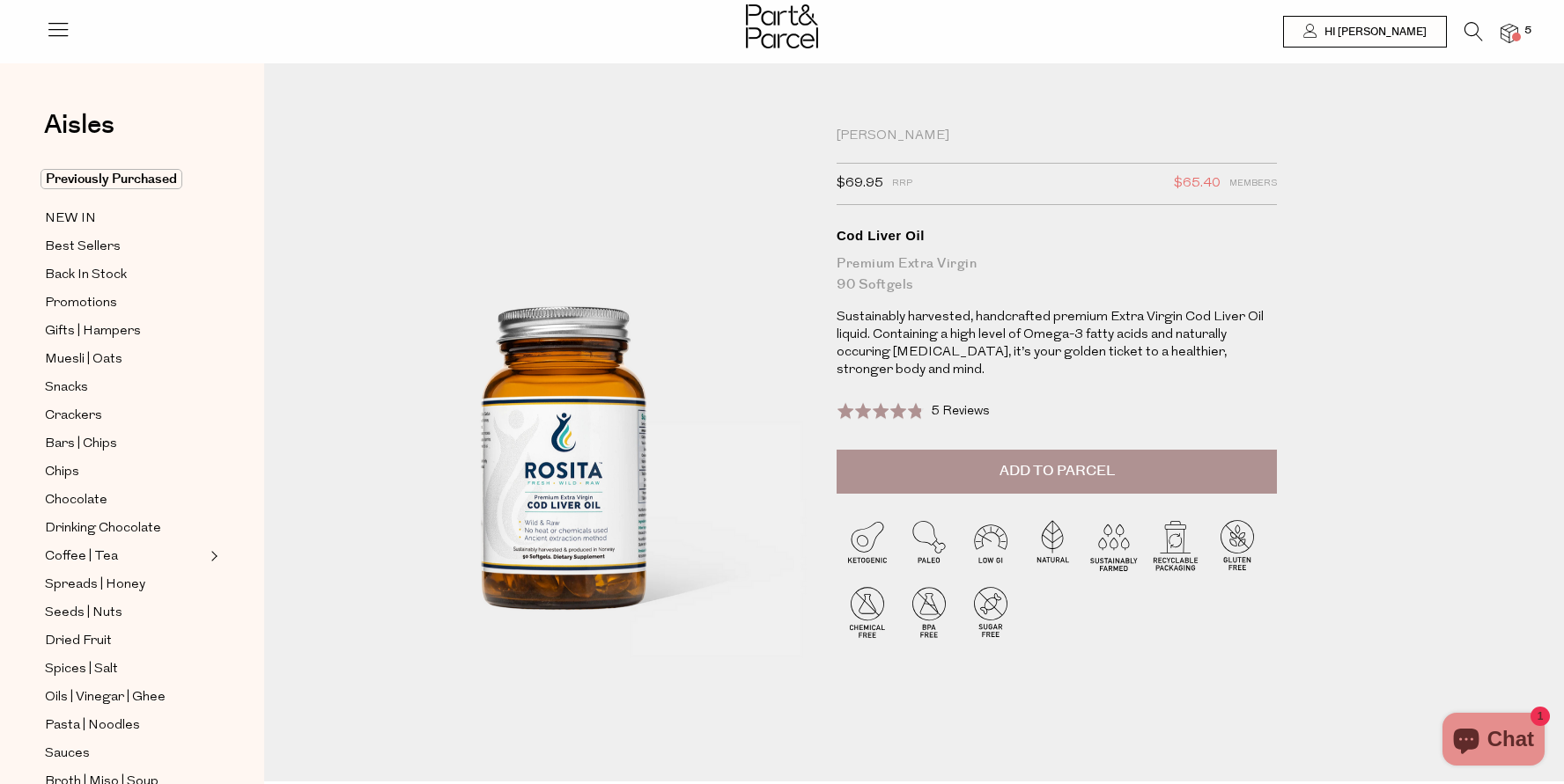
click at [965, 410] on span "5 Reviews" at bounding box center [960, 411] width 59 height 14
